Goal: Task Accomplishment & Management: Manage account settings

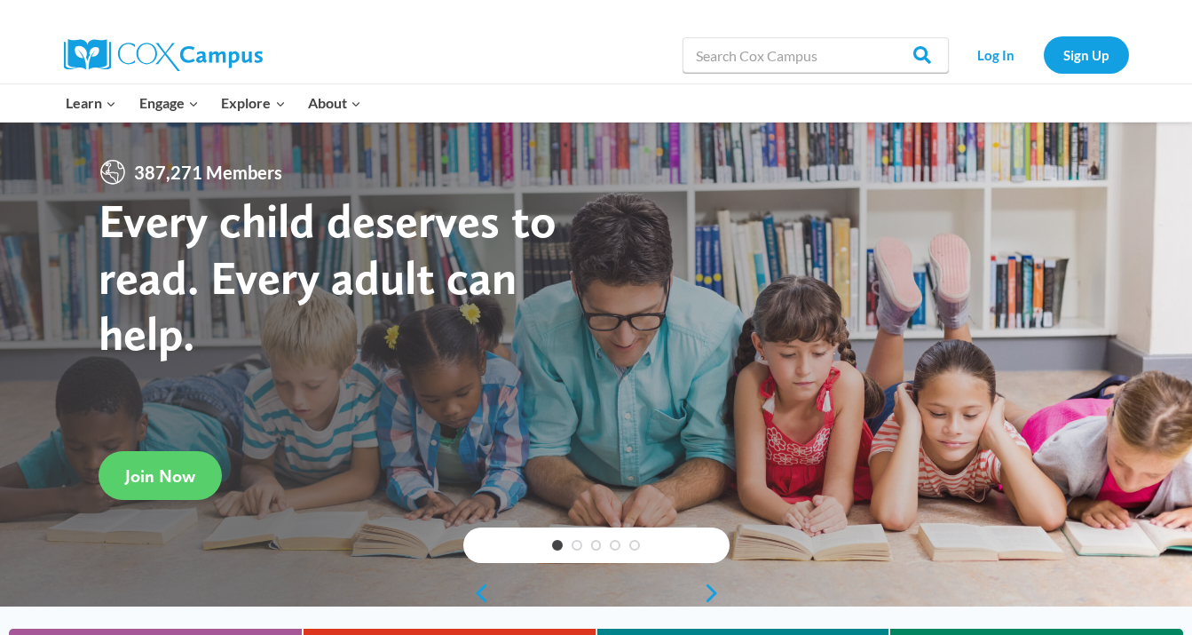
click at [844, 230] on div at bounding box center [596, 365] width 1192 height 485
click at [1002, 57] on link "Log In" at bounding box center [996, 54] width 77 height 36
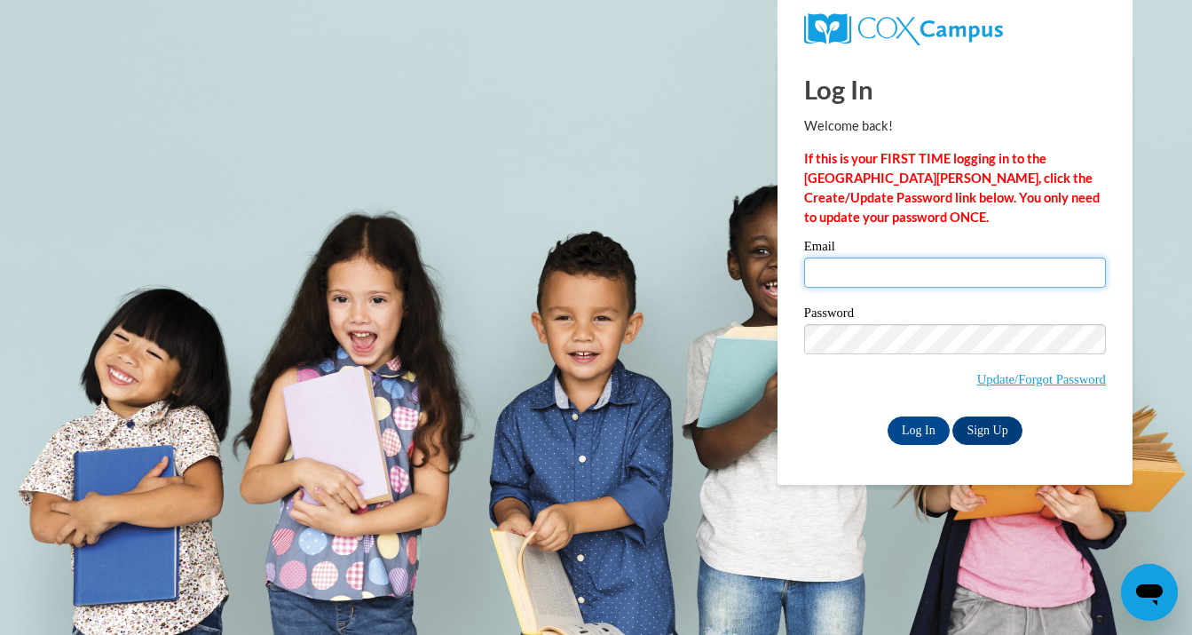
click at [873, 281] on input "Email" at bounding box center [955, 272] width 302 height 30
type input "[EMAIL_ADDRESS][DOMAIN_NAME]"
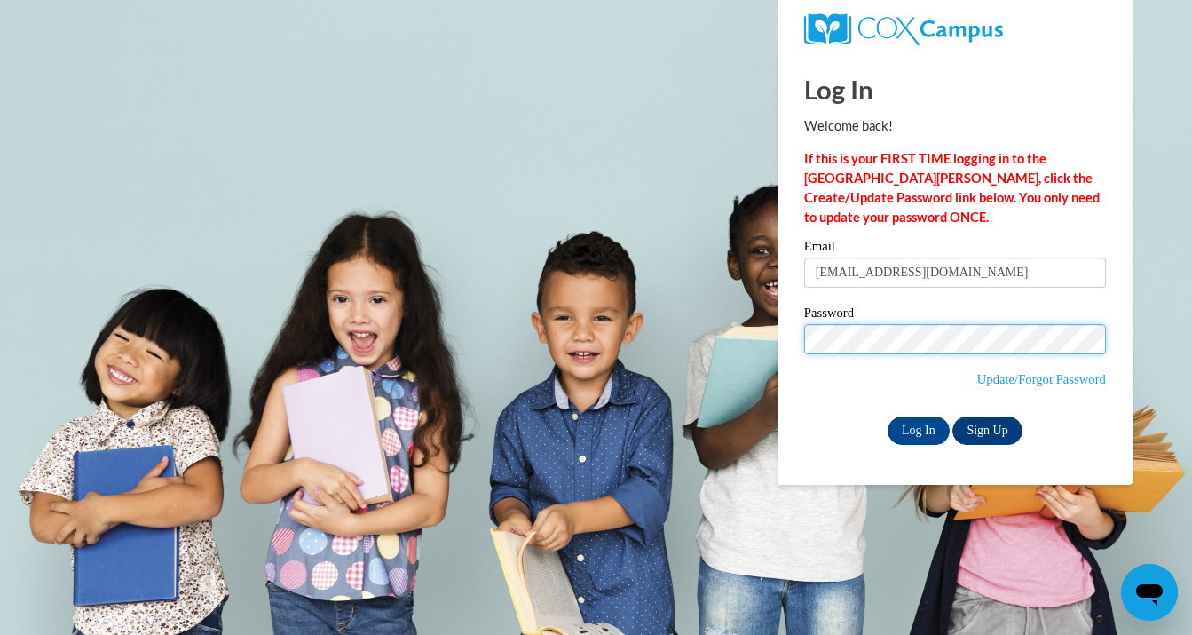
click at [888, 416] on input "Log In" at bounding box center [919, 430] width 62 height 28
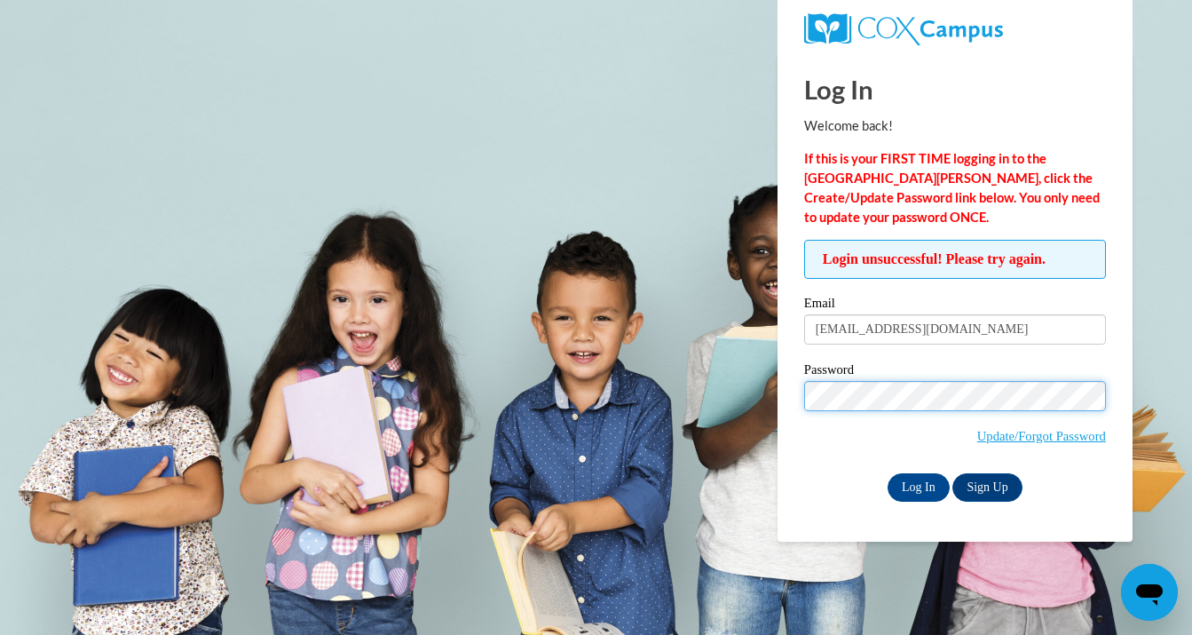
click at [888, 473] on input "Log In" at bounding box center [919, 487] width 62 height 28
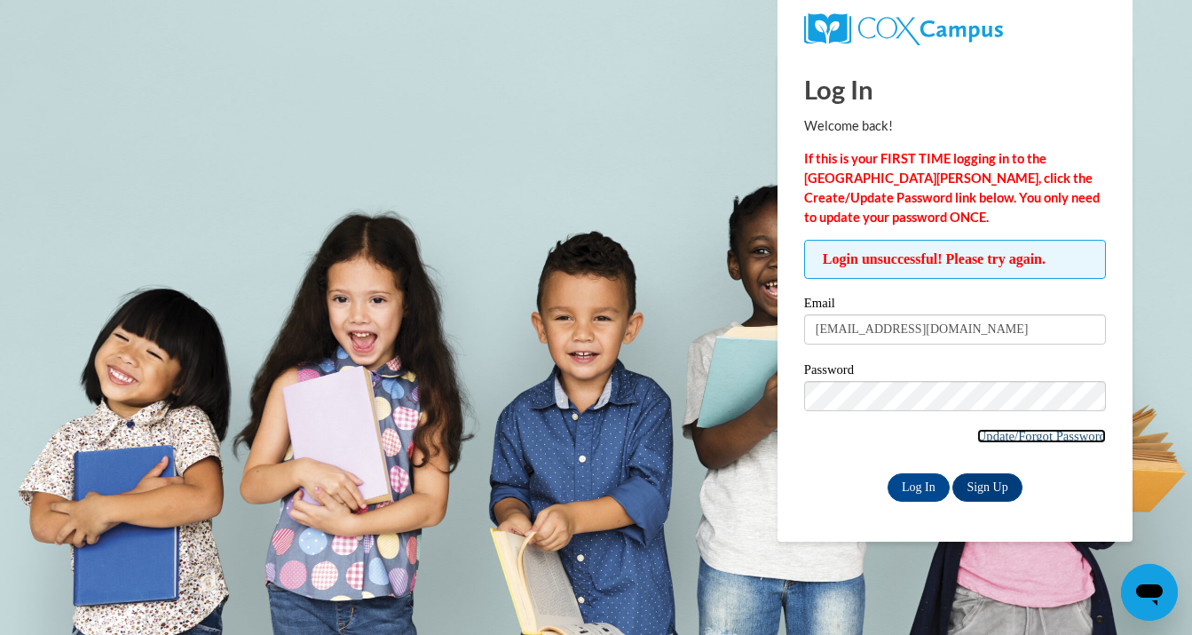
click at [1034, 434] on link "Update/Forgot Password" at bounding box center [1042, 436] width 129 height 14
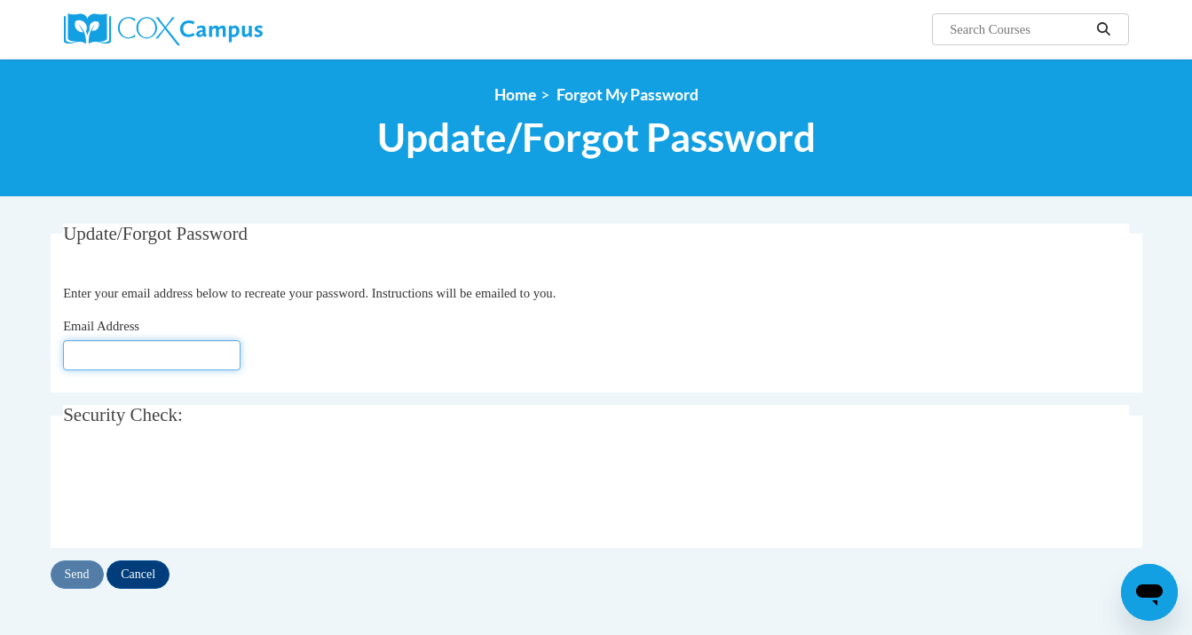
click at [110, 368] on input "Email Address" at bounding box center [152, 355] width 178 height 30
type input "lvidal@waukesha.k12.wi.us"
click at [77, 580] on input "Send" at bounding box center [77, 574] width 53 height 28
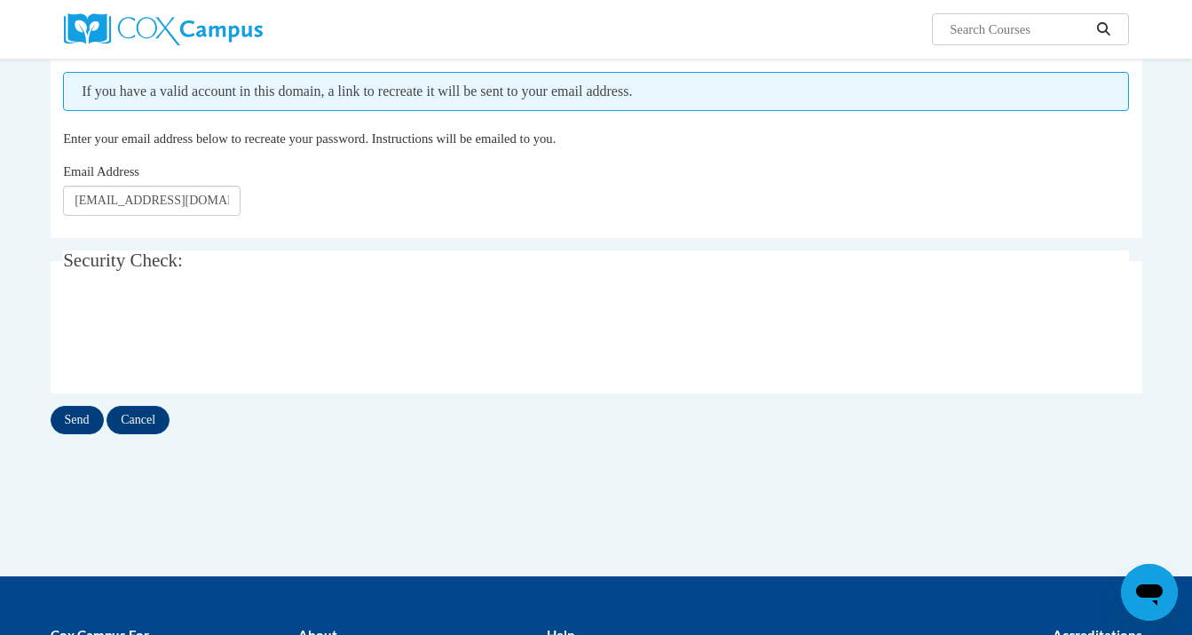
scroll to position [202, 0]
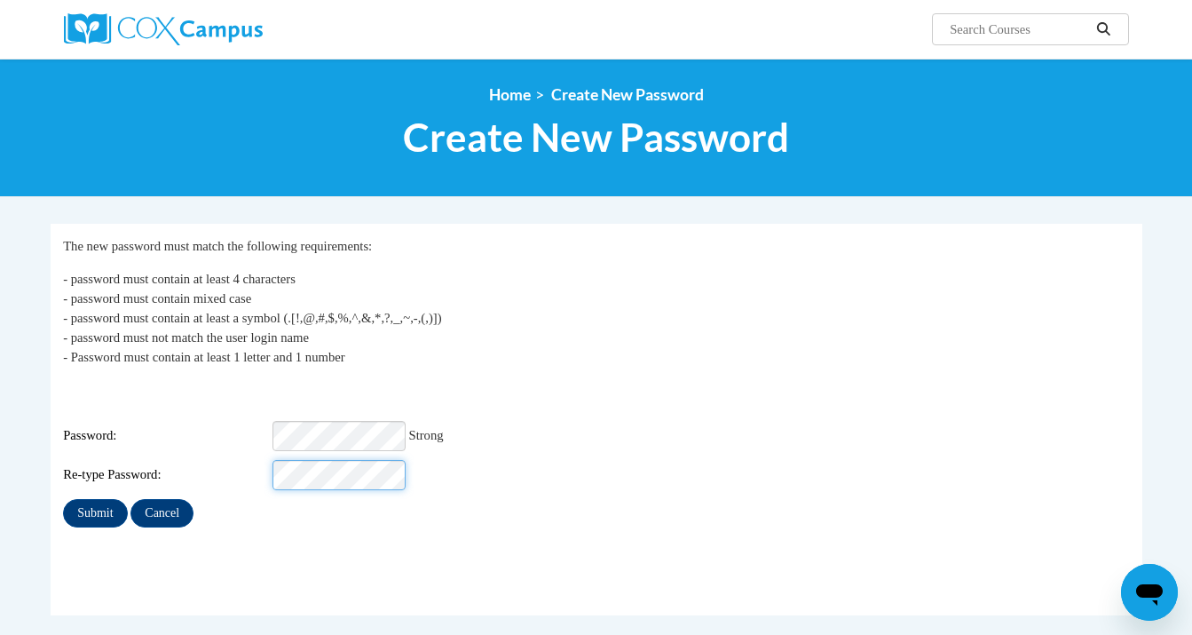
click at [63, 499] on input "Submit" at bounding box center [95, 513] width 64 height 28
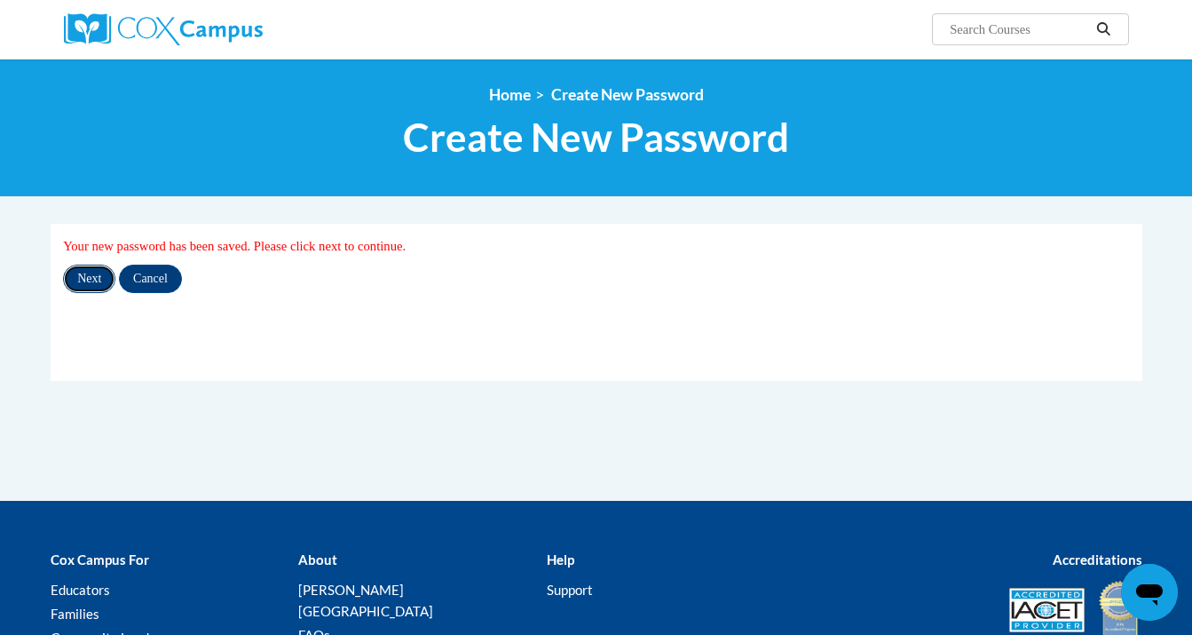
click at [95, 273] on input "Next" at bounding box center [89, 279] width 52 height 28
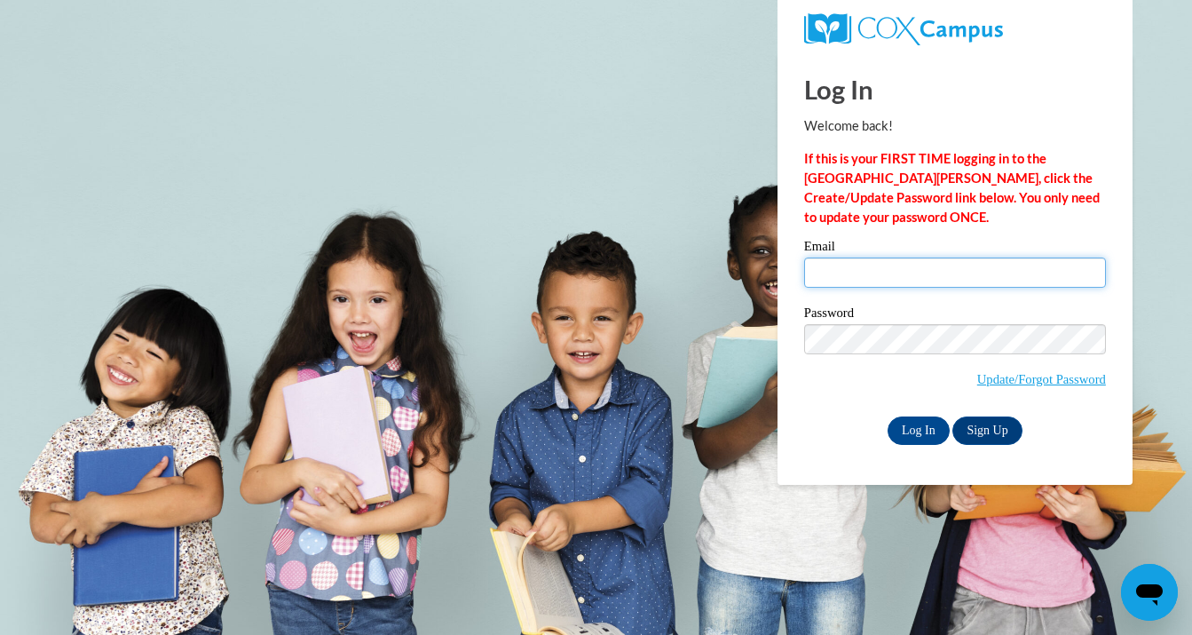
click at [844, 272] on input "Email" at bounding box center [955, 272] width 302 height 30
type input "[EMAIL_ADDRESS][DOMAIN_NAME]"
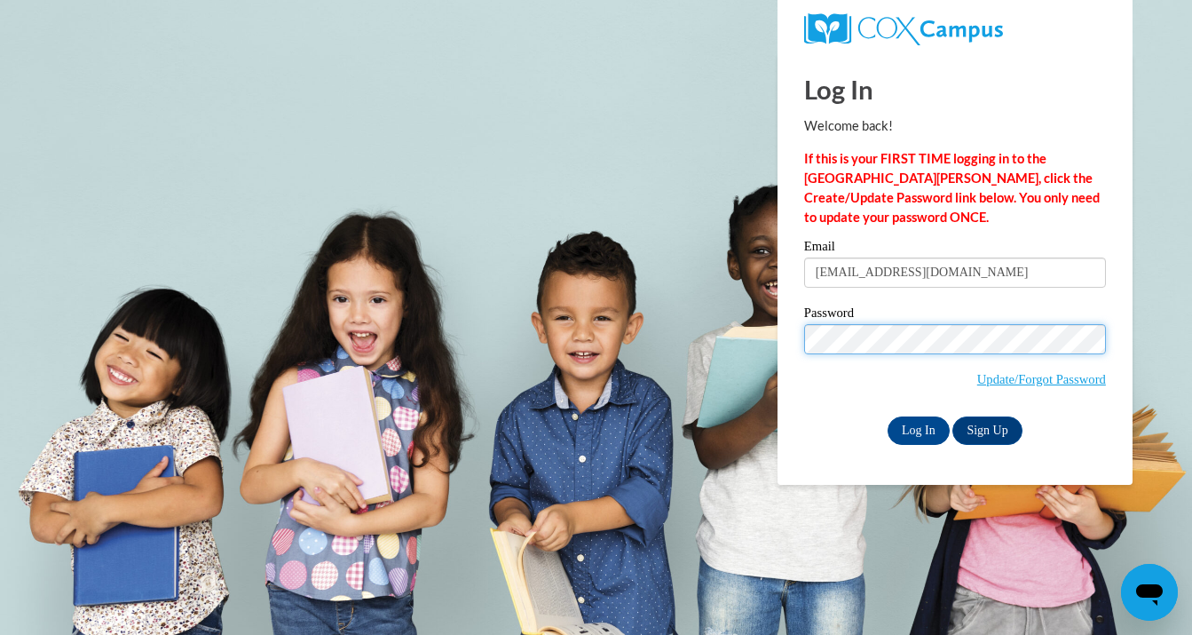
click at [888, 416] on input "Log In" at bounding box center [919, 430] width 62 height 28
